Goal: Navigation & Orientation: Find specific page/section

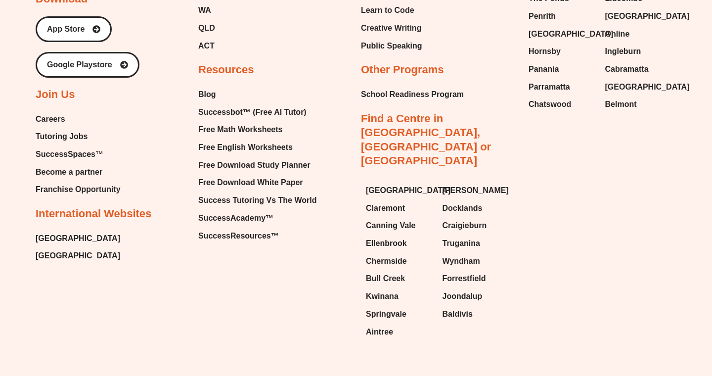
scroll to position [1230, 0]
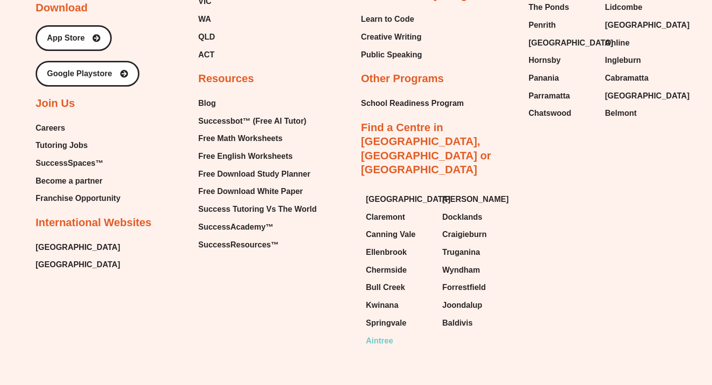
click at [387, 333] on span "Aintree" at bounding box center [379, 340] width 27 height 15
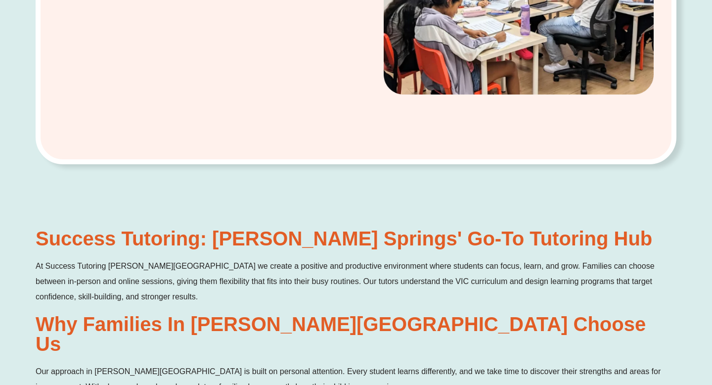
scroll to position [502, 0]
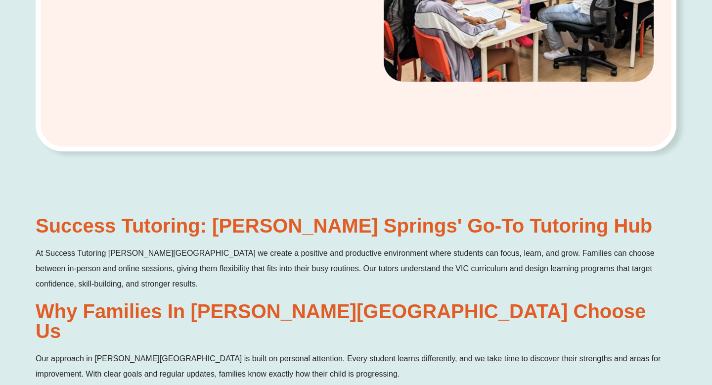
scroll to position [894, 0]
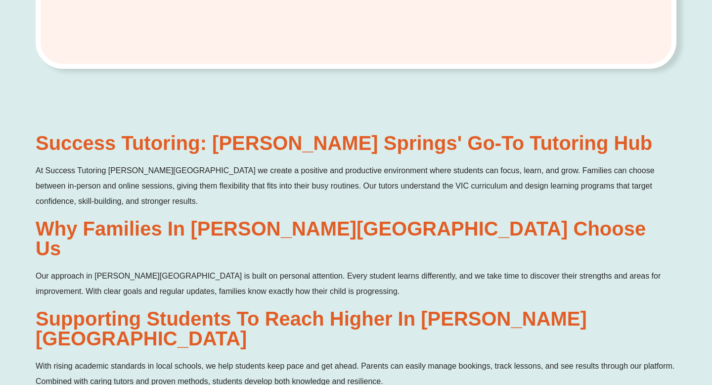
scroll to position [580, 0]
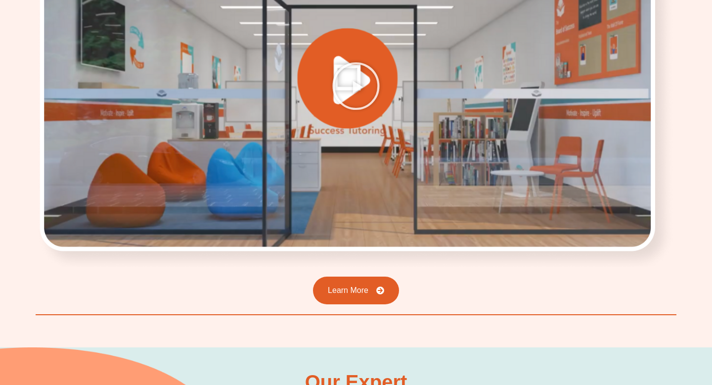
scroll to position [1546, 0]
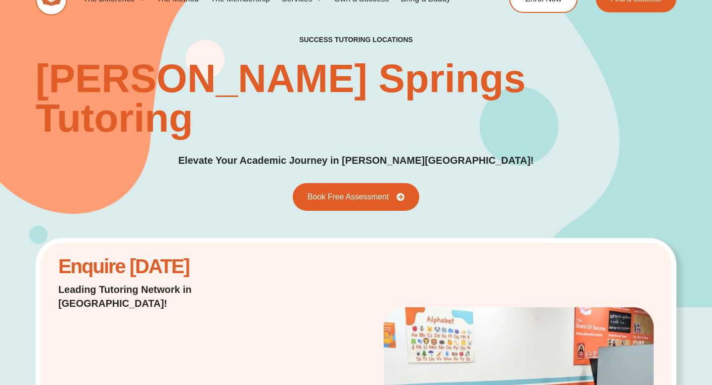
scroll to position [24, 0]
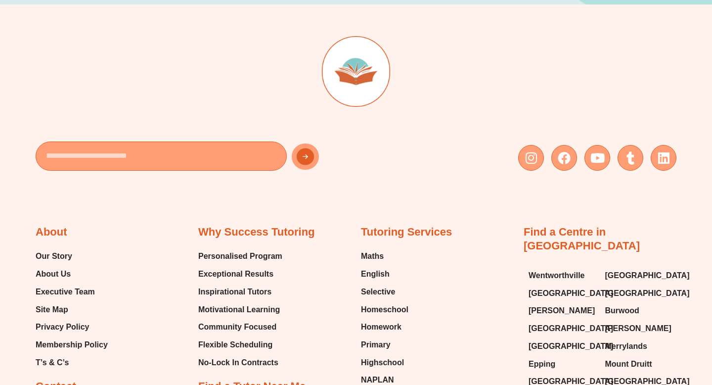
scroll to position [349, 0]
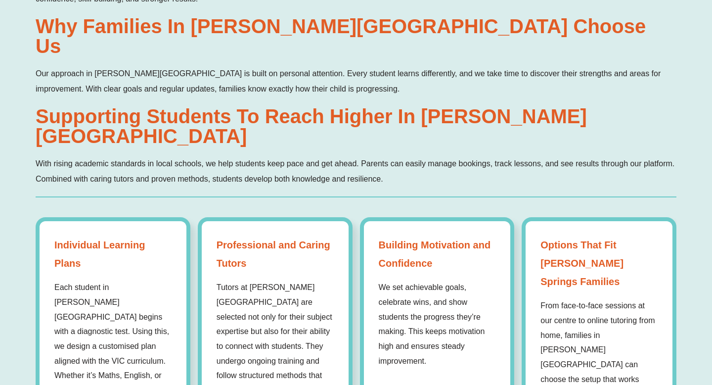
scroll to position [660, 0]
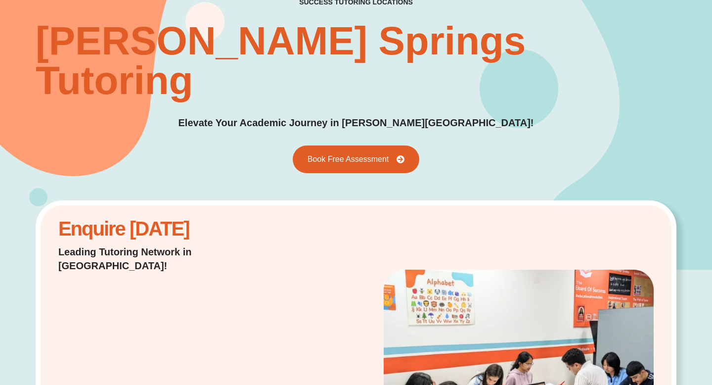
scroll to position [87, 0]
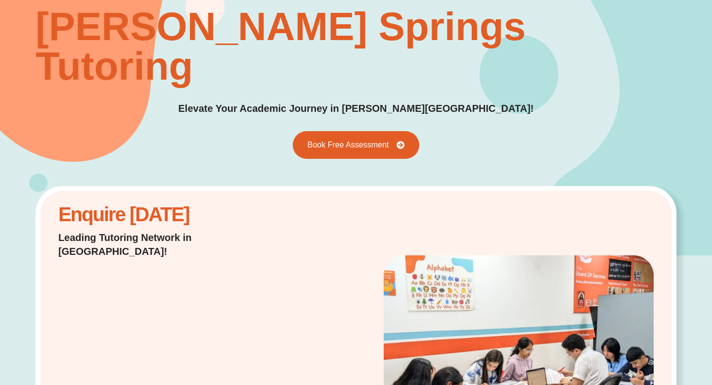
scroll to position [70, 0]
